Goal: Task Accomplishment & Management: Complete application form

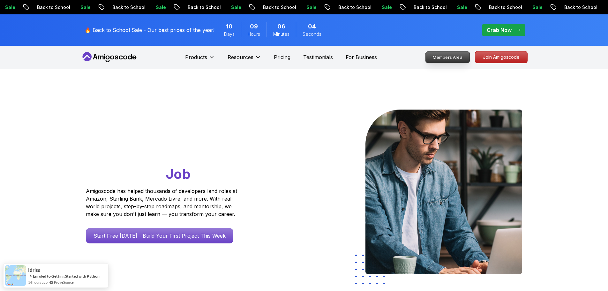
click at [500, 55] on p "Join Amigoscode" at bounding box center [501, 56] width 52 height 11
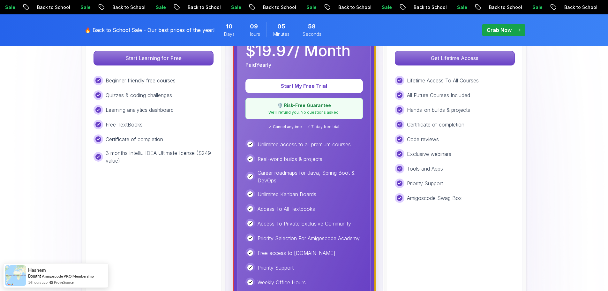
scroll to position [160, 0]
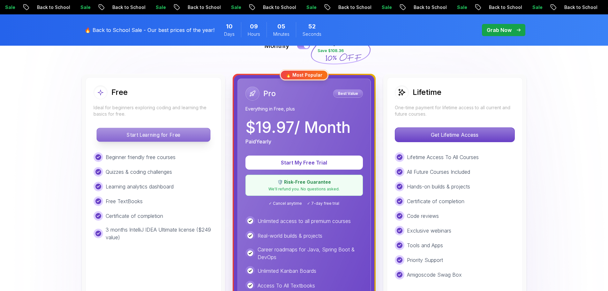
click at [170, 132] on p "Start Learning for Free" at bounding box center [153, 134] width 113 height 13
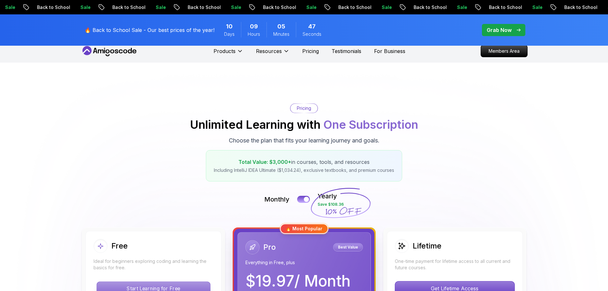
scroll to position [160, 0]
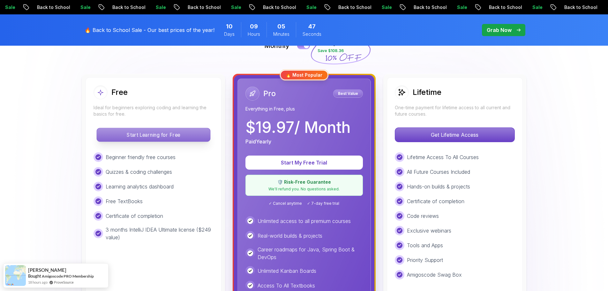
click at [165, 128] on button "Start Learning for Free" at bounding box center [153, 135] width 114 height 14
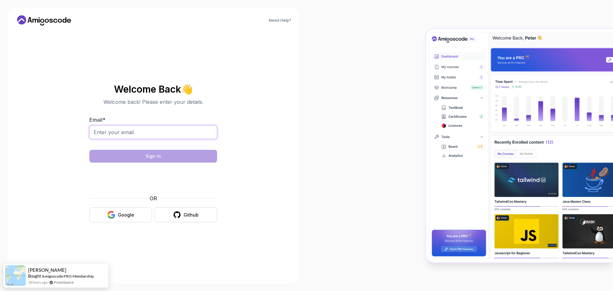
click at [142, 132] on input "Email *" at bounding box center [153, 131] width 128 height 13
type input "[EMAIL_ADDRESS][DOMAIN_NAME]"
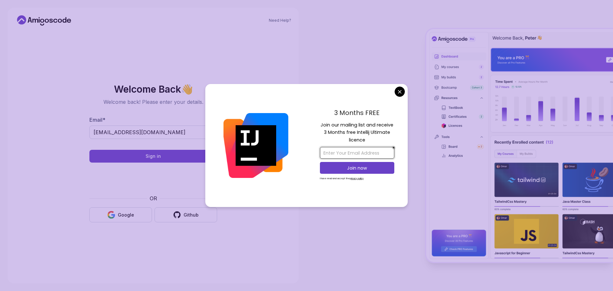
click at [348, 154] on input "email" at bounding box center [357, 153] width 74 height 12
click at [399, 90] on body "Need Help? Welcome Back 👋 Welcome back! Please enter your details. Email * [EMA…" at bounding box center [306, 145] width 613 height 291
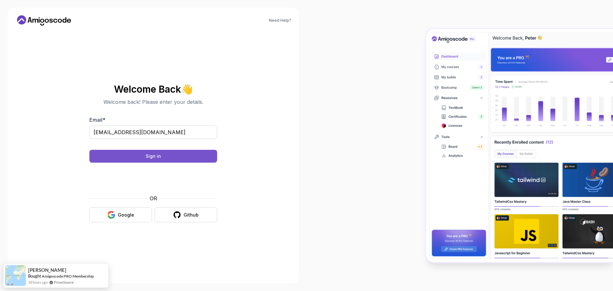
click at [190, 152] on button "Sign in" at bounding box center [153, 156] width 128 height 13
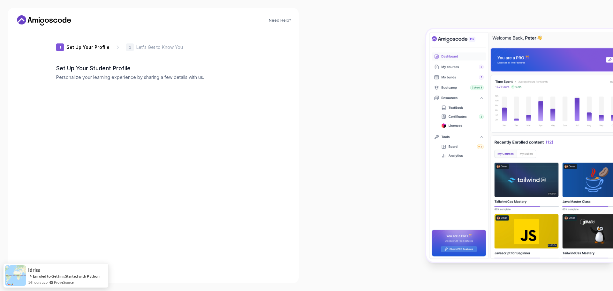
type input "silentlionfabb5"
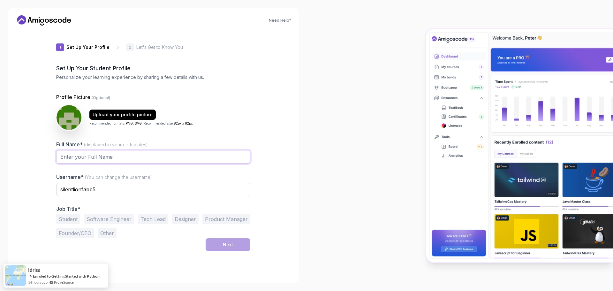
click at [124, 156] on input "Full Name* (displayed in your certificates)" at bounding box center [153, 156] width 194 height 13
type input "[PERSON_NAME][MEDICAL_DATA]"
drag, startPoint x: 112, startPoint y: 190, endPoint x: 0, endPoint y: 190, distance: 111.8
click at [22, 192] on div "Need Help? 1 Set Up Your Profile 1 Set Up Your Profile 2 Let's Get to Know You …" at bounding box center [153, 146] width 291 height 276
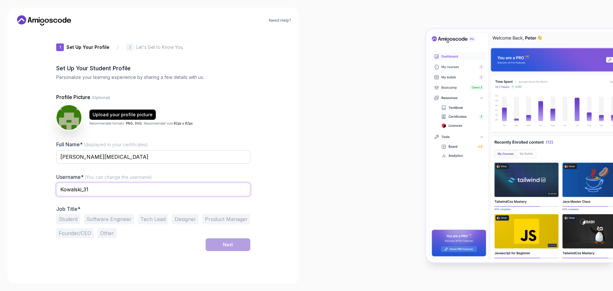
type input "Kowalski_31"
click at [70, 217] on button "Student" at bounding box center [68, 219] width 24 height 10
click at [225, 245] on div "Next" at bounding box center [228, 244] width 10 height 6
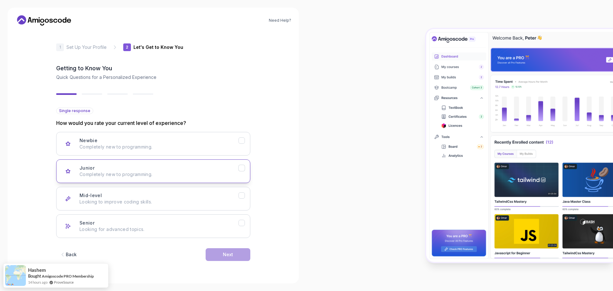
click at [194, 169] on div "Junior Completely new to programming." at bounding box center [159, 171] width 159 height 13
click at [231, 254] on div "Next" at bounding box center [228, 254] width 10 height 6
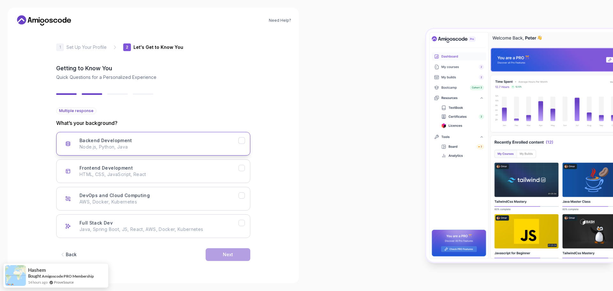
click at [192, 141] on div "Backend Development Node.js, Python, Java" at bounding box center [159, 143] width 159 height 13
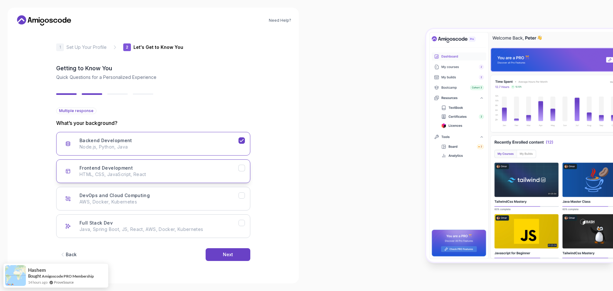
click at [187, 172] on p "HTML, CSS, JavaScript, React" at bounding box center [159, 174] width 159 height 6
click at [228, 252] on div "Next" at bounding box center [228, 254] width 10 height 6
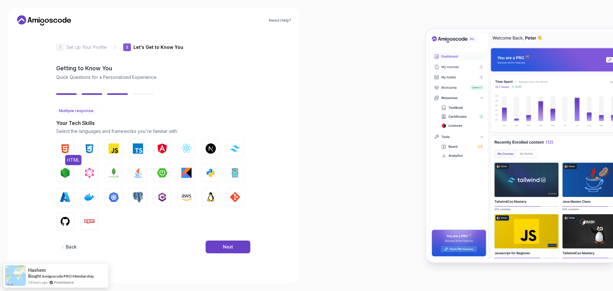
click at [63, 150] on img "button" at bounding box center [65, 148] width 10 height 10
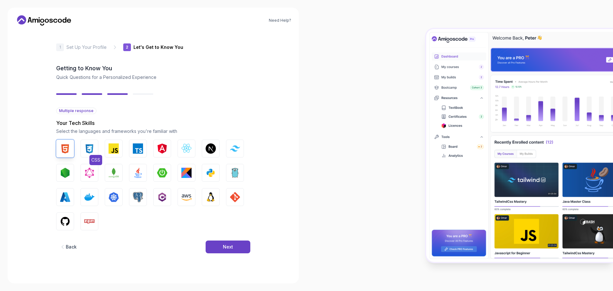
click at [94, 149] on img "button" at bounding box center [89, 148] width 10 height 10
click at [115, 147] on img "button" at bounding box center [114, 148] width 10 height 10
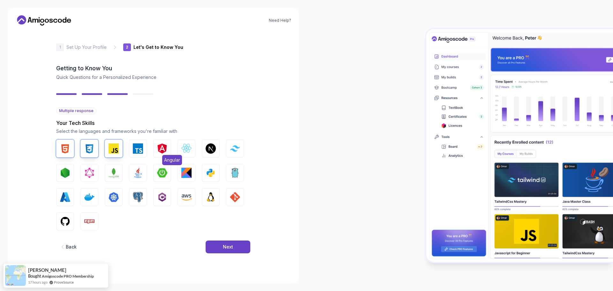
click at [161, 150] on img "button" at bounding box center [162, 148] width 10 height 10
click at [237, 150] on img "button" at bounding box center [235, 148] width 10 height 6
click at [135, 170] on img "button" at bounding box center [138, 173] width 10 height 10
click at [141, 195] on img "button" at bounding box center [138, 197] width 10 height 10
click at [165, 172] on img "button" at bounding box center [162, 173] width 10 height 10
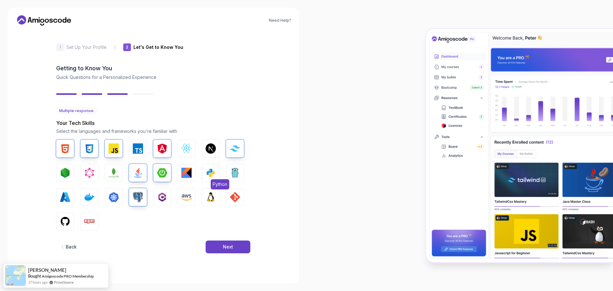
click at [206, 174] on img "button" at bounding box center [211, 173] width 10 height 10
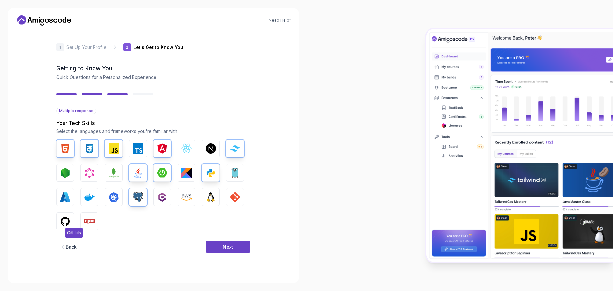
click at [66, 220] on img "button" at bounding box center [65, 221] width 10 height 10
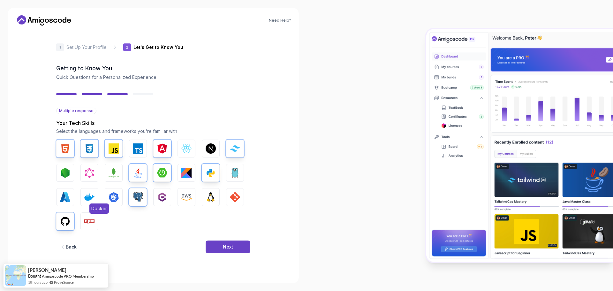
click at [89, 197] on img "button" at bounding box center [89, 197] width 10 height 10
click at [223, 246] on div "Next" at bounding box center [228, 247] width 10 height 6
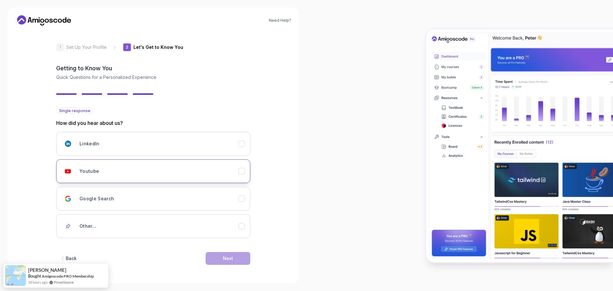
click at [147, 165] on div "Youtube" at bounding box center [159, 171] width 159 height 13
click at [225, 252] on button "Next" at bounding box center [228, 258] width 45 height 13
click at [224, 257] on div "Next" at bounding box center [228, 258] width 10 height 6
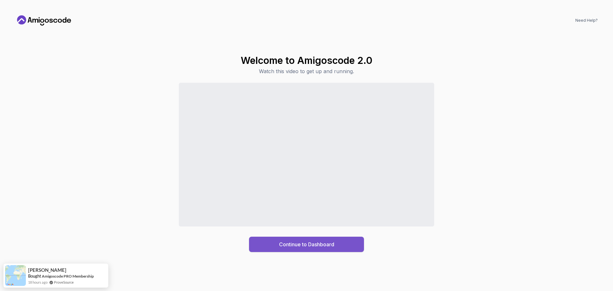
click at [267, 245] on button "Continue to Dashboard" at bounding box center [306, 244] width 115 height 15
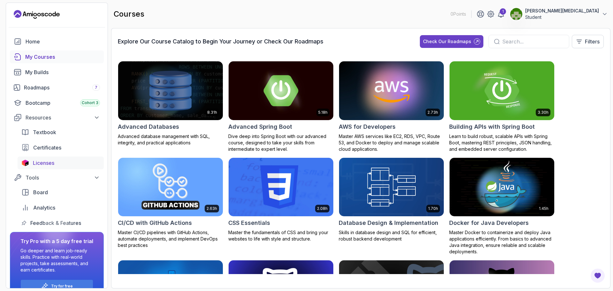
click at [42, 162] on span "Licenses" at bounding box center [43, 163] width 21 height 8
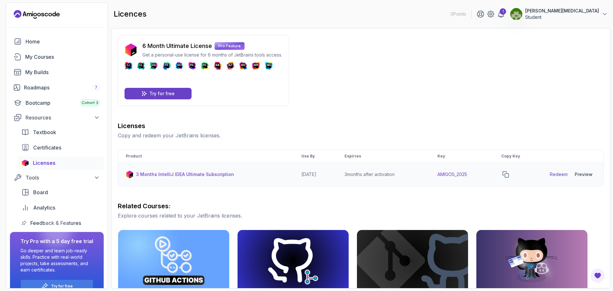
click at [452, 173] on td "AMIGOS_2025" at bounding box center [462, 174] width 64 height 23
copy td "AMIGOS_2025"
click at [186, 176] on p "3 Months IntelliJ IDEA Ultimate Subscription" at bounding box center [185, 174] width 98 height 6
click at [555, 174] on link "Redeem" at bounding box center [559, 174] width 18 height 6
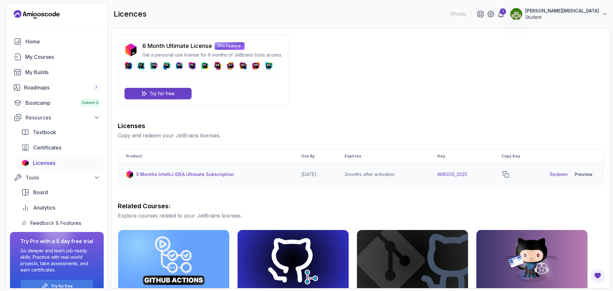
click at [452, 172] on td "AMIGOS_2025" at bounding box center [462, 174] width 64 height 23
copy td "AMIGOS_2025"
